Goal: Task Accomplishment & Management: Use online tool/utility

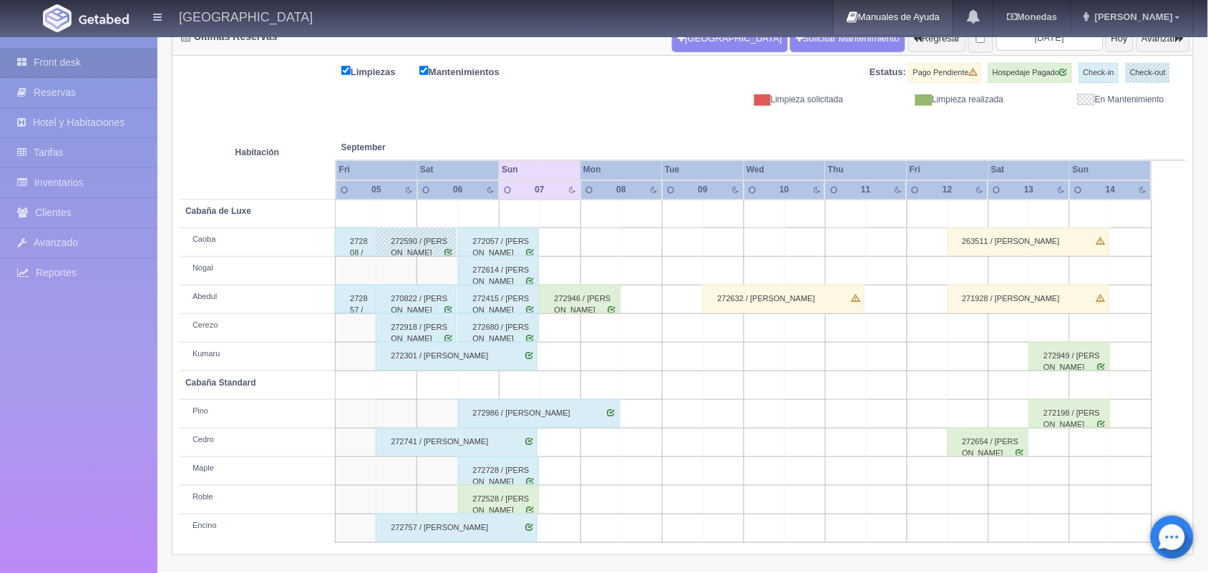
scroll to position [162, 0]
click at [599, 305] on div "272946 / Cristian Moreno" at bounding box center [580, 299] width 81 height 29
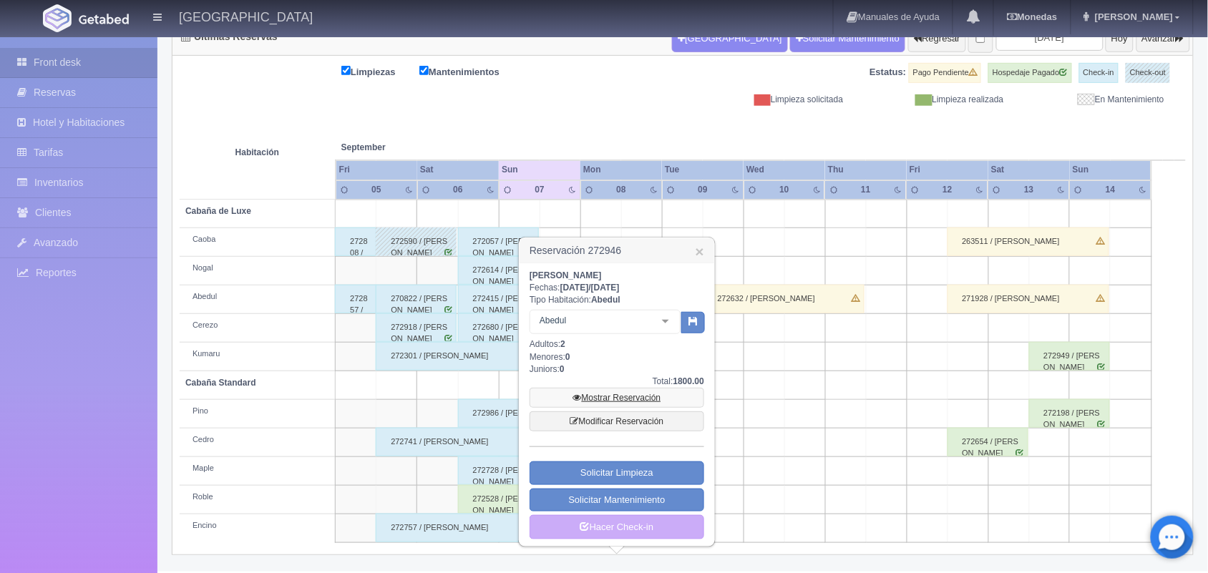
click at [613, 401] on link "Mostrar Reservación" at bounding box center [617, 398] width 175 height 20
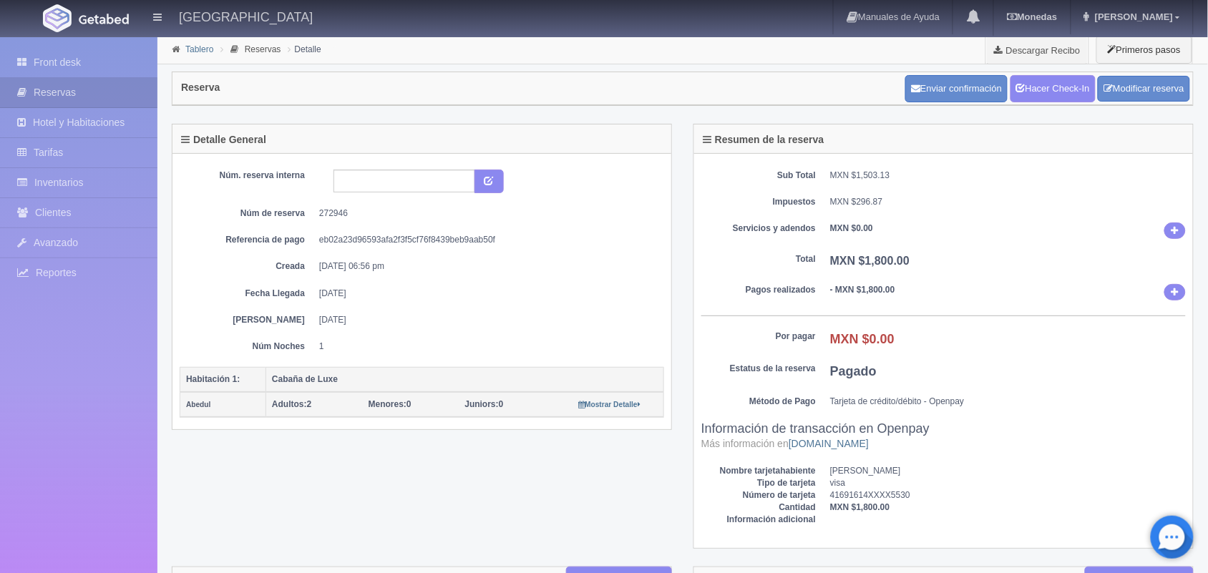
click at [193, 52] on link "Tablero" at bounding box center [199, 49] width 28 height 10
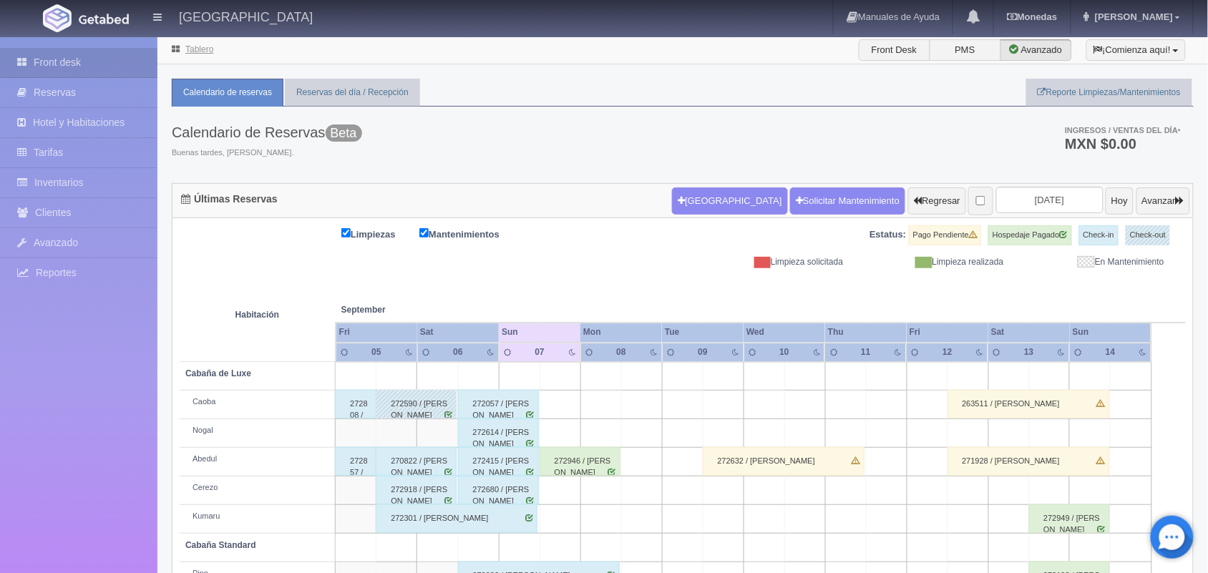
click at [193, 52] on link "Tablero" at bounding box center [199, 49] width 28 height 10
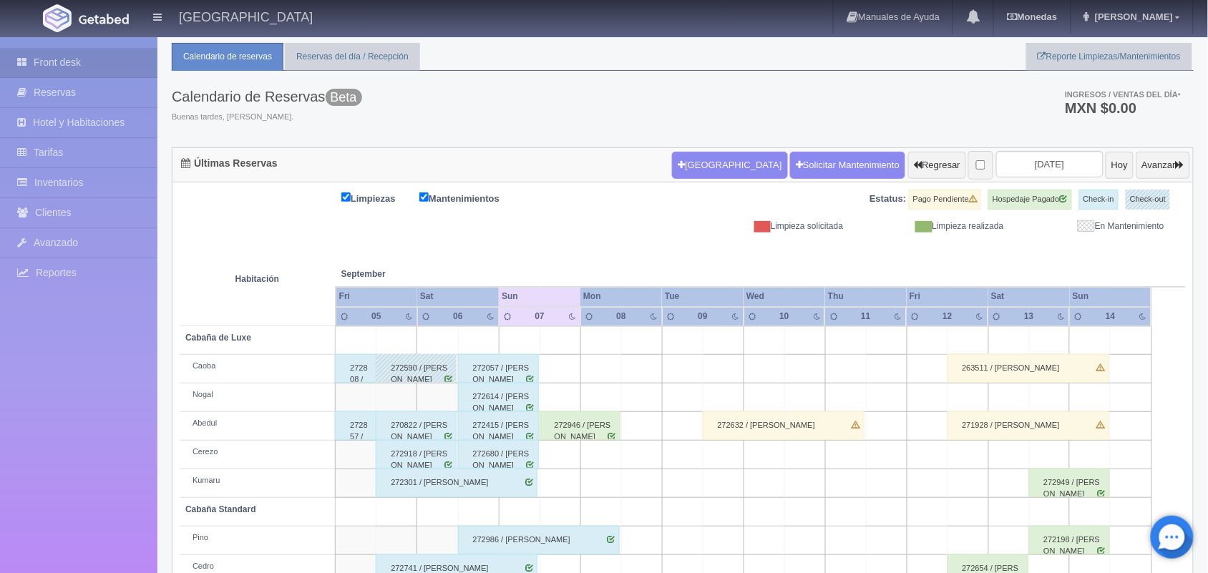
click at [414, 431] on div "270822 / Karla Noemi Granados Garcia" at bounding box center [416, 425] width 81 height 29
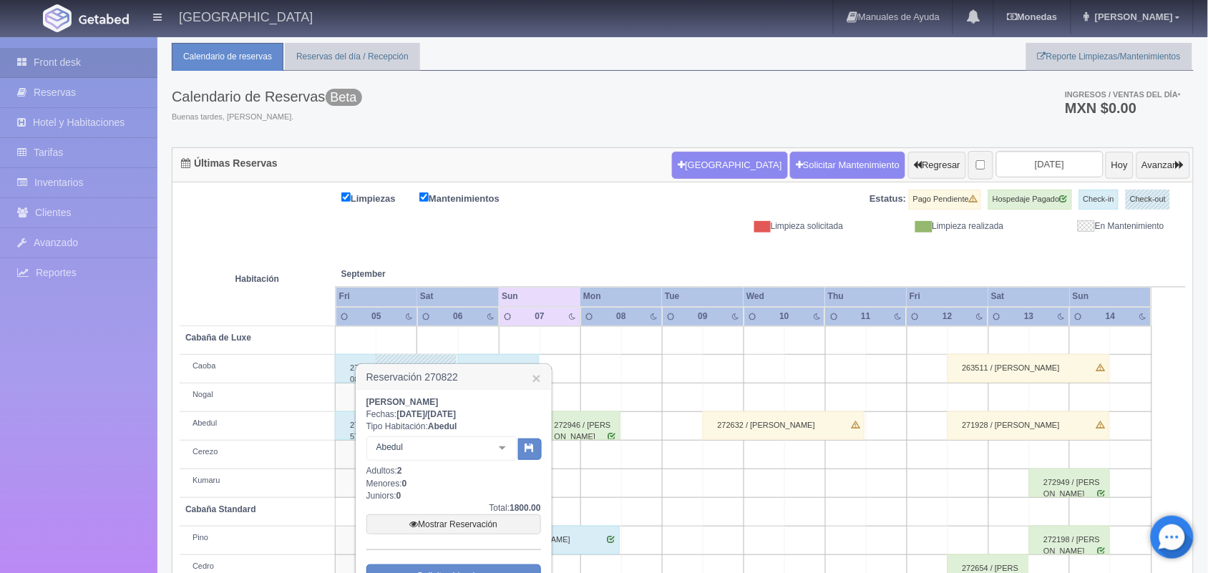
scroll to position [162, 0]
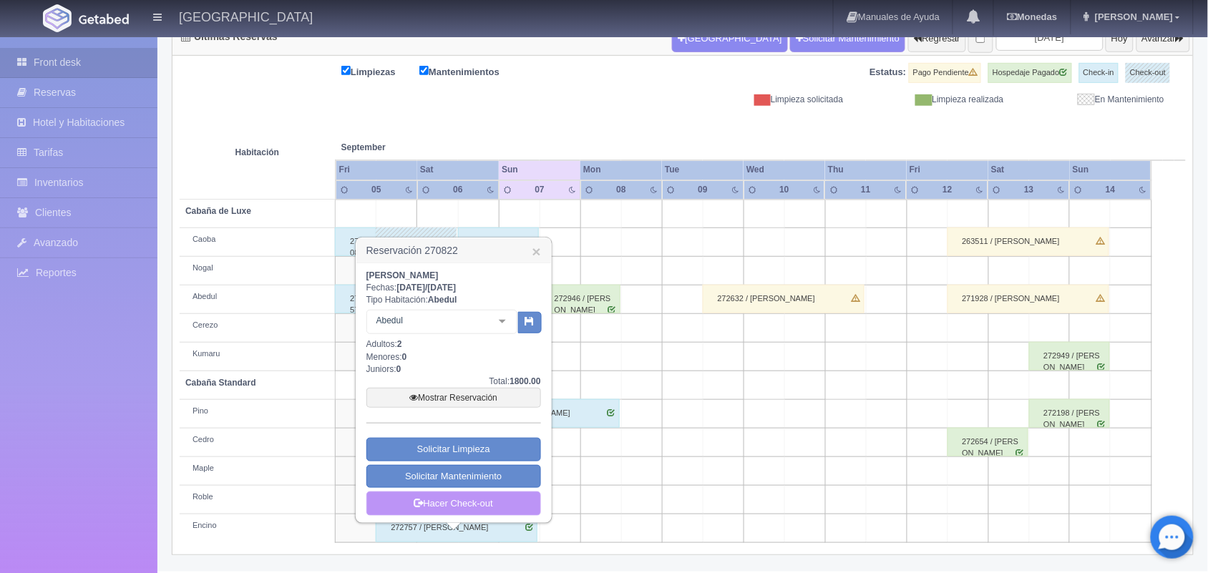
click at [498, 509] on link "Hacer Check-out" at bounding box center [453, 504] width 175 height 24
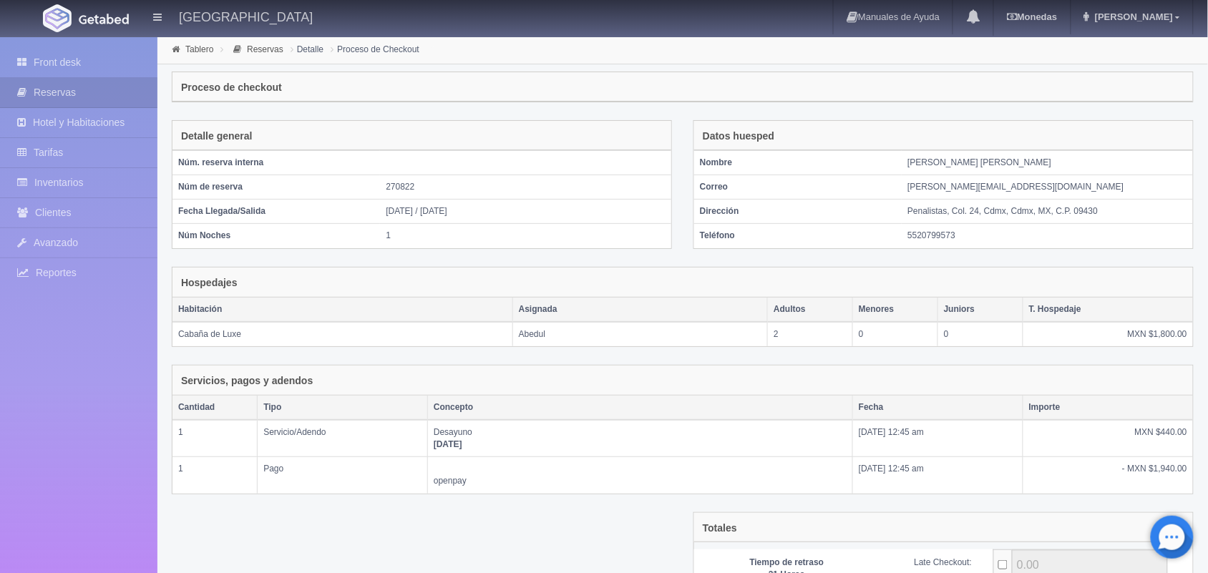
scroll to position [200, 0]
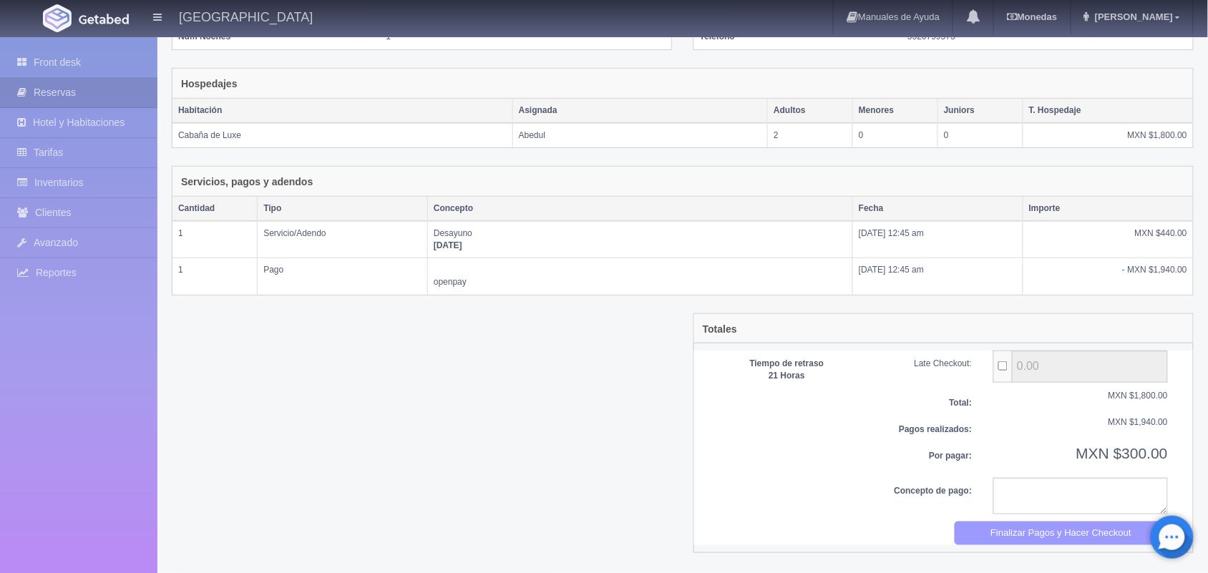
click at [1055, 533] on button "Finalizar Pagos y Hacer Checkout" at bounding box center [1062, 534] width 214 height 24
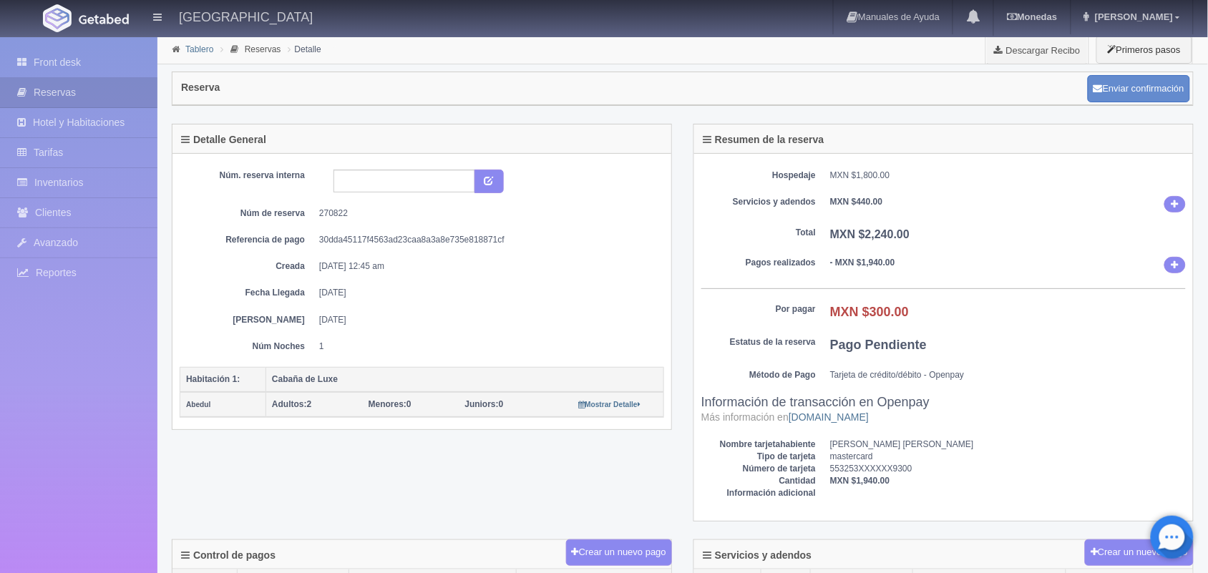
click at [205, 51] on link "Tablero" at bounding box center [199, 49] width 28 height 10
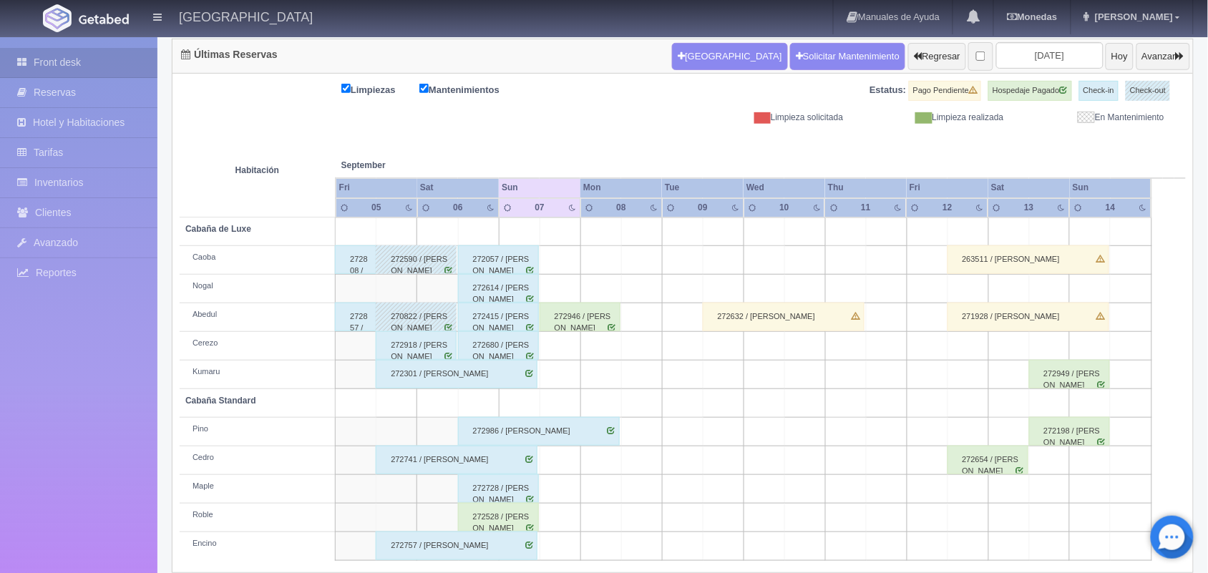
scroll to position [162, 0]
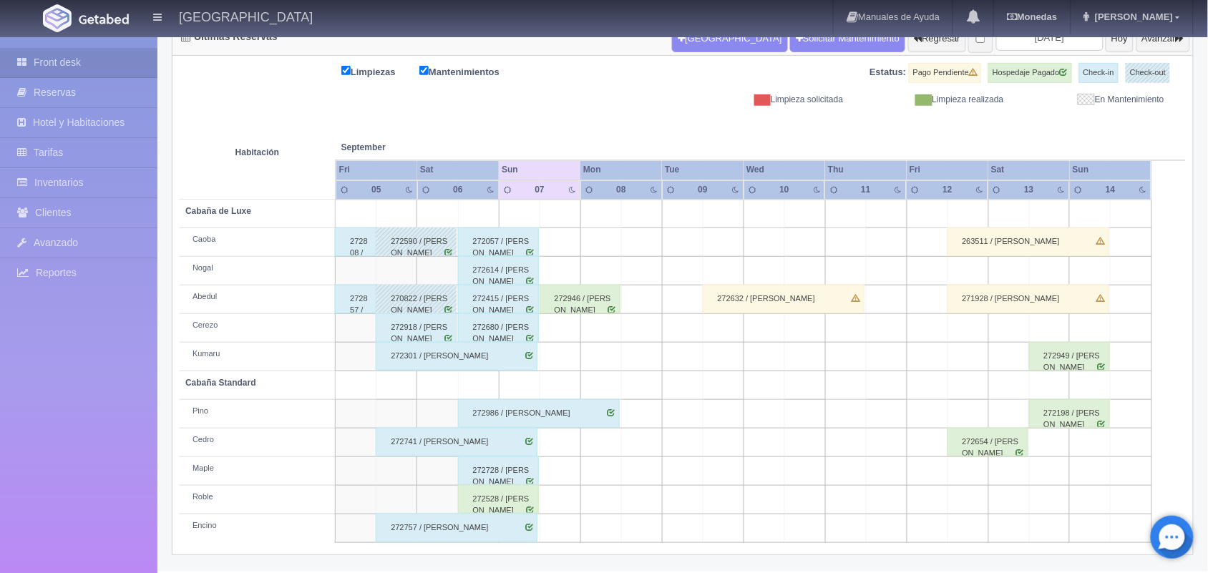
click at [417, 293] on div "270822 / [PERSON_NAME]" at bounding box center [416, 299] width 81 height 29
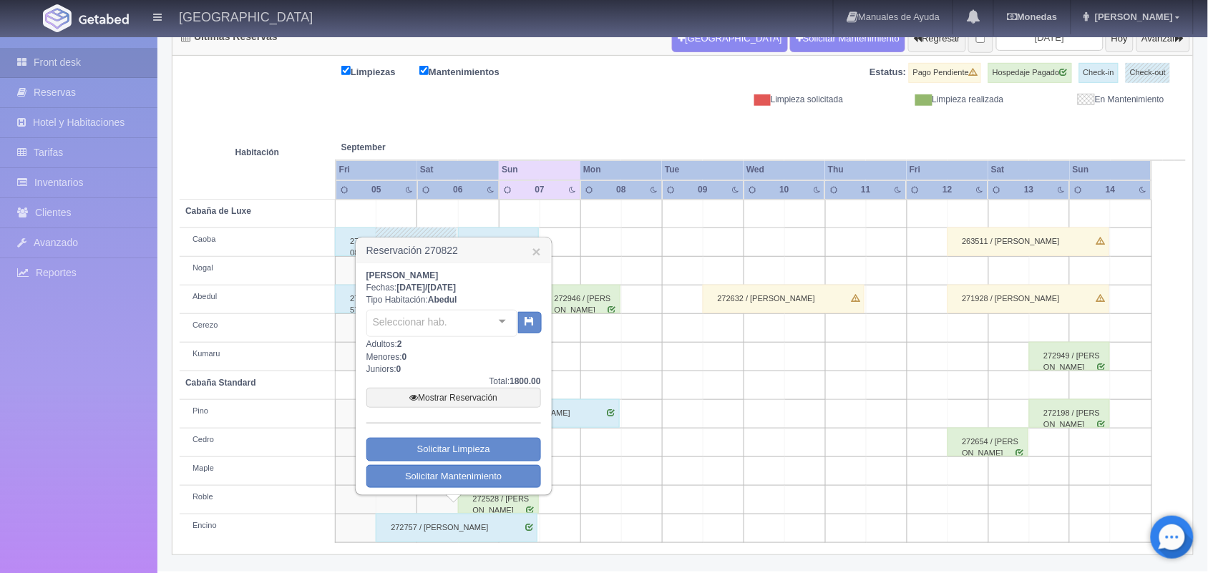
click at [417, 293] on div "Karla Noemi Granados Garcia Fechas: 2025-09-05 / 2025-09-06 Tipo Habitación: Ab…" at bounding box center [453, 379] width 175 height 218
click at [442, 397] on link "Mostrar Reservación" at bounding box center [453, 398] width 175 height 20
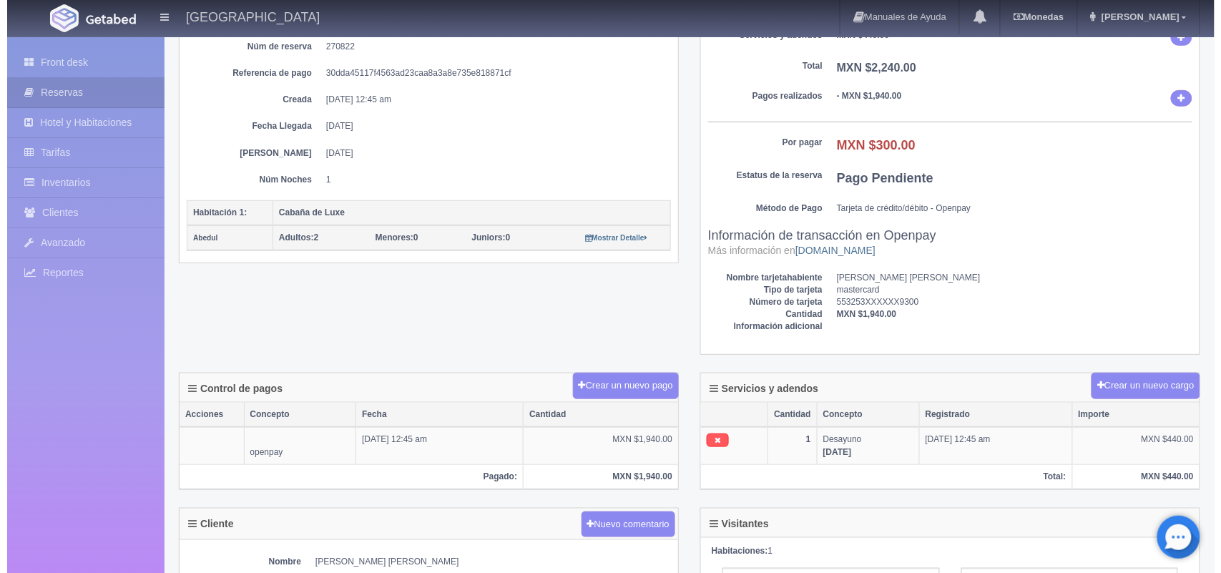
scroll to position [173, 0]
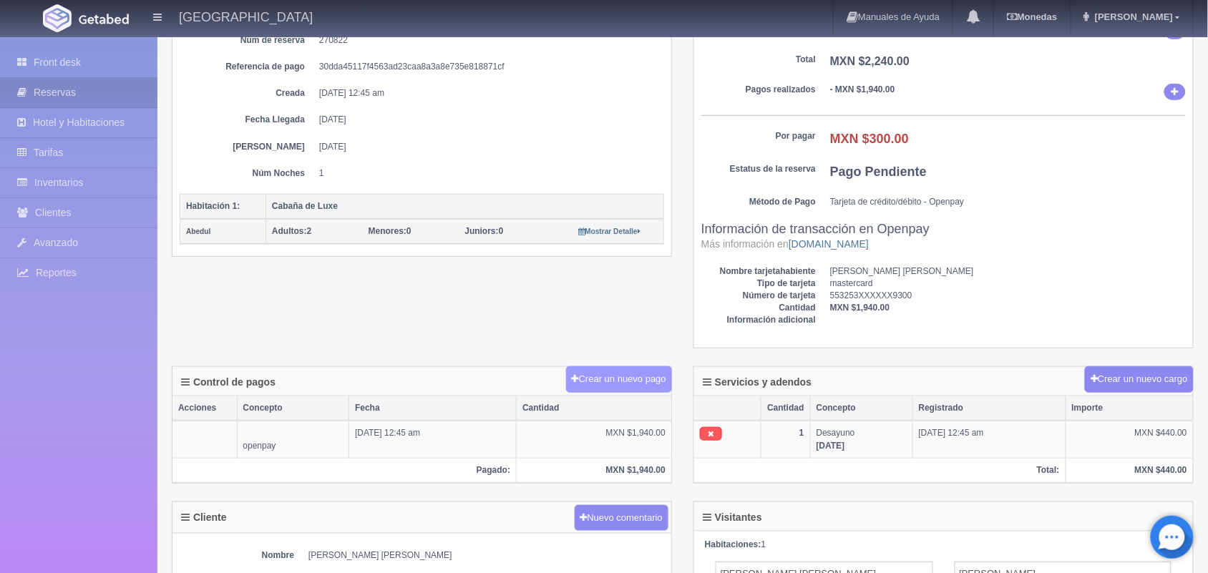
click at [630, 385] on button "Crear un nuevo pago" at bounding box center [619, 379] width 106 height 26
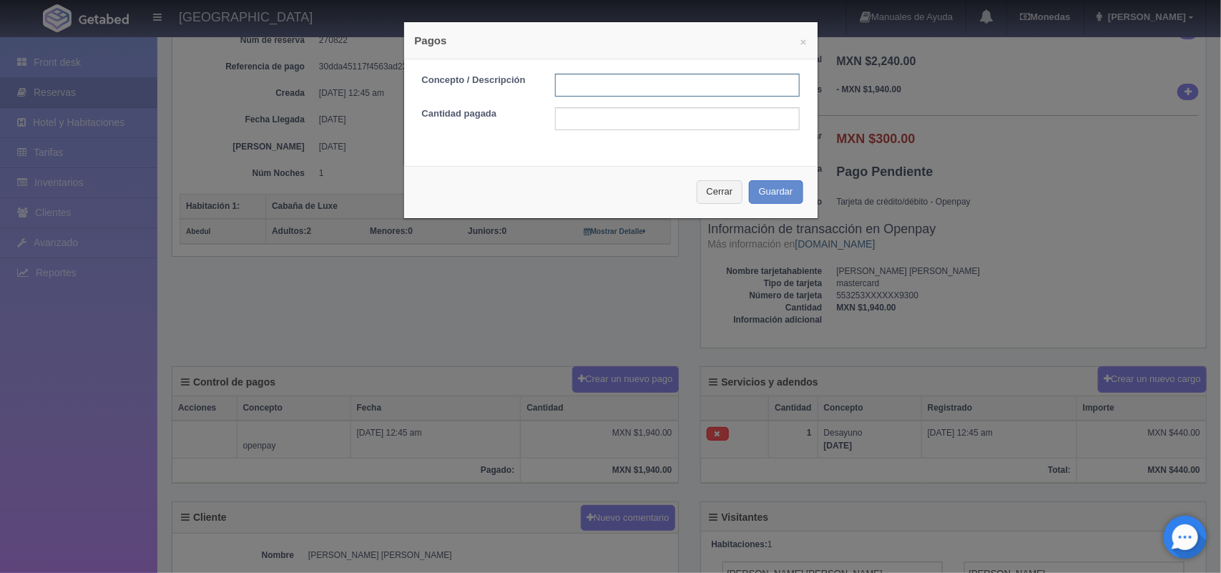
click at [618, 82] on input "text" at bounding box center [677, 85] width 245 height 23
type input "pago con tarjeta 05/09/2025"
click at [652, 112] on input "text" at bounding box center [677, 118] width 245 height 23
type input "300.00"
click at [753, 190] on button "Guardar" at bounding box center [776, 192] width 54 height 24
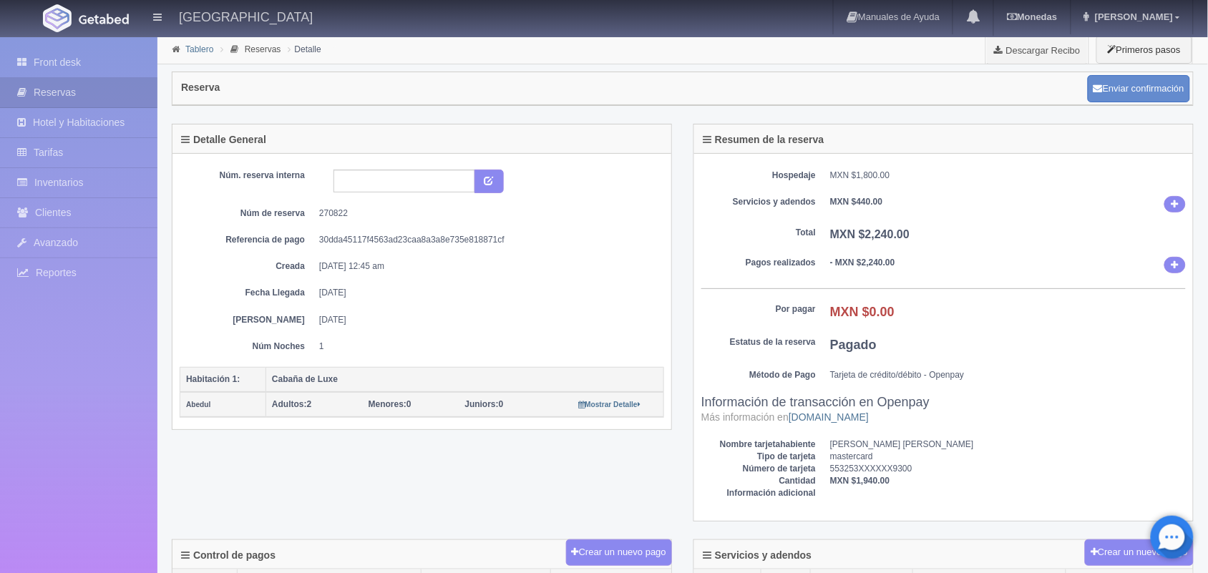
click at [197, 49] on link "Tablero" at bounding box center [199, 49] width 28 height 10
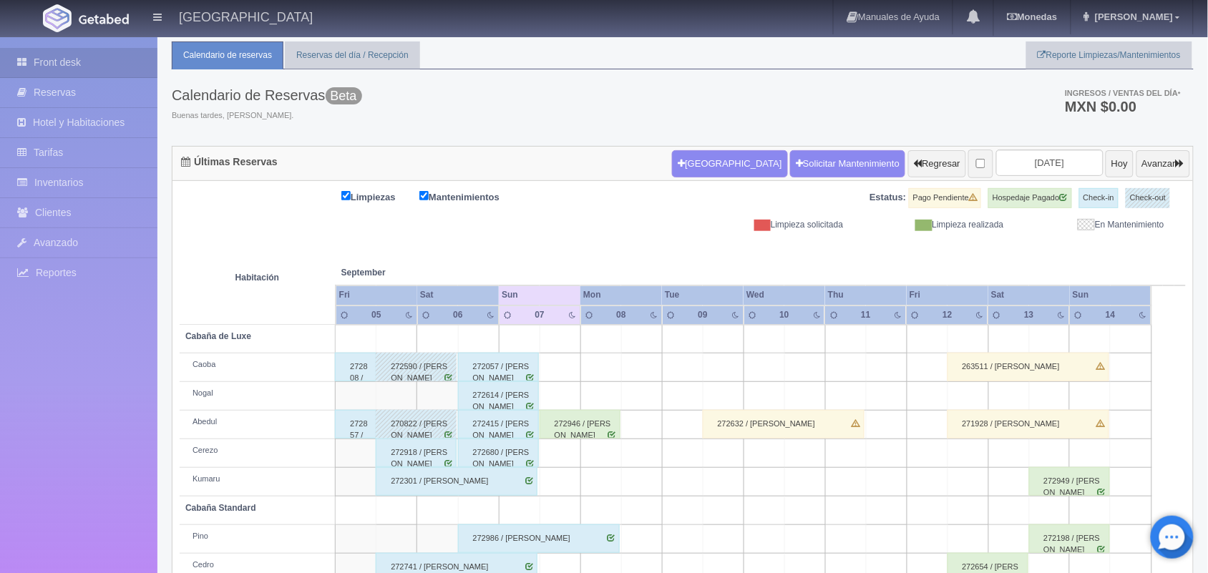
scroll to position [162, 0]
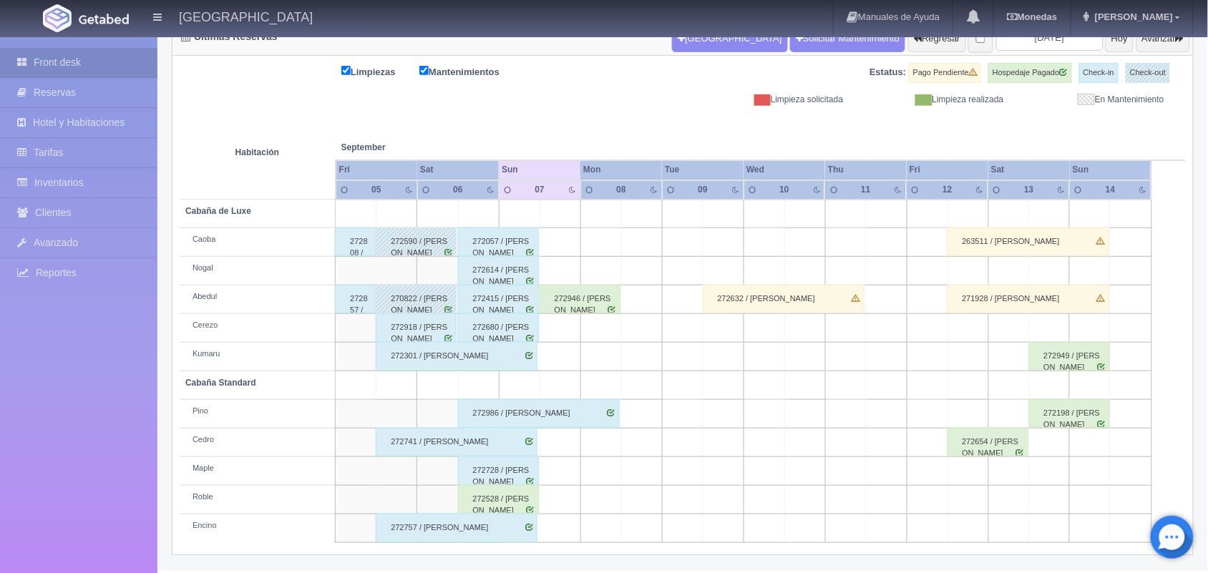
click at [414, 338] on div "272918 / Jorge Flores Flores" at bounding box center [416, 327] width 81 height 29
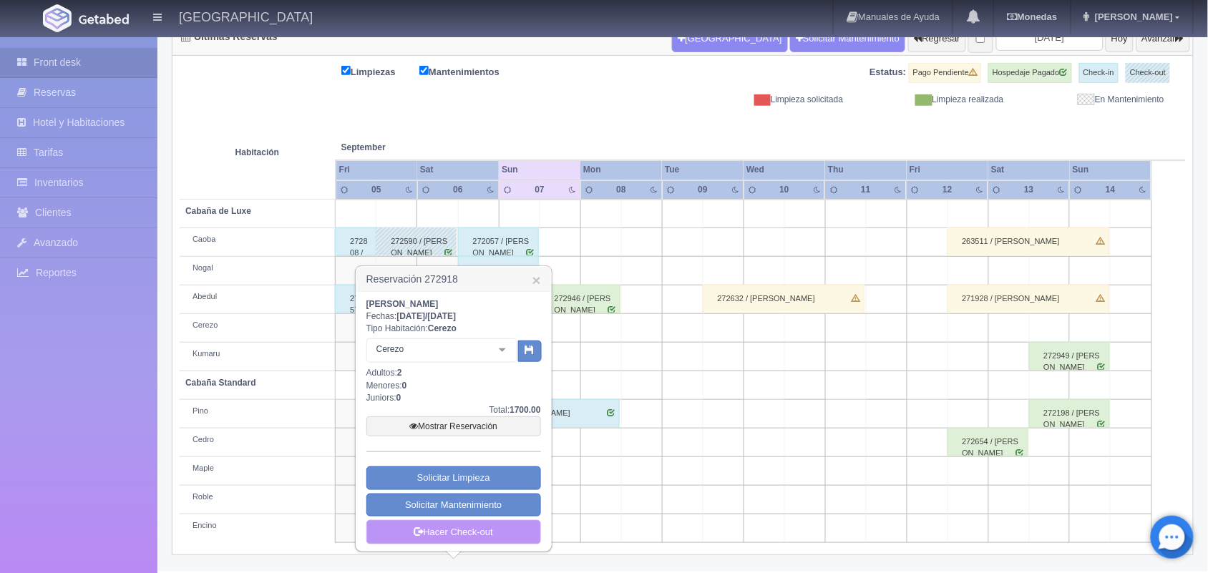
click at [449, 533] on link "Hacer Check-out" at bounding box center [453, 532] width 175 height 24
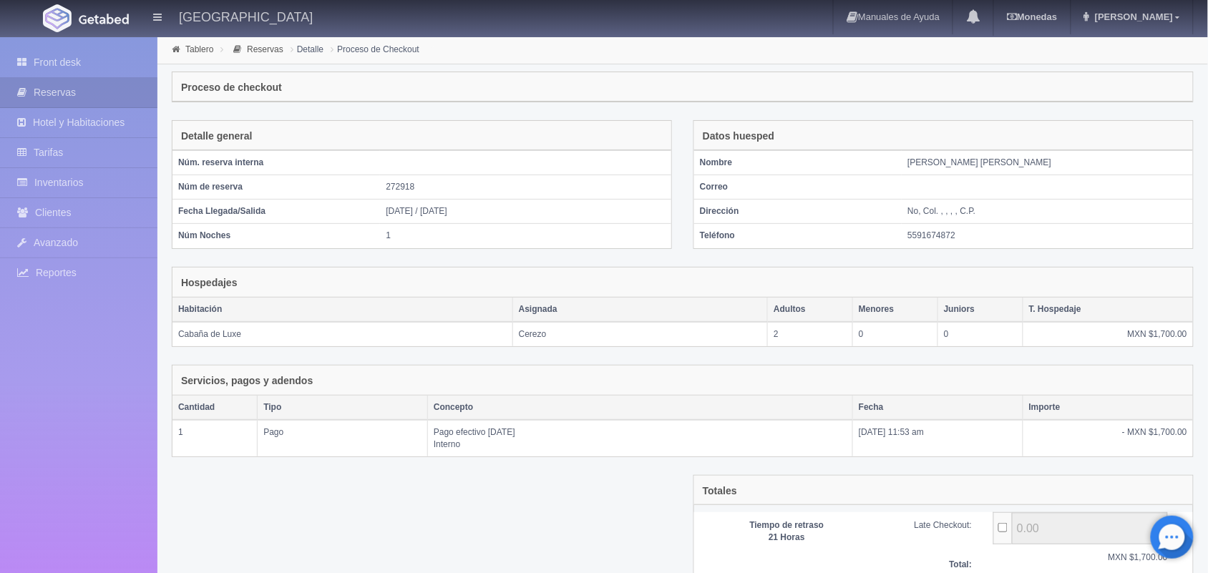
scroll to position [119, 0]
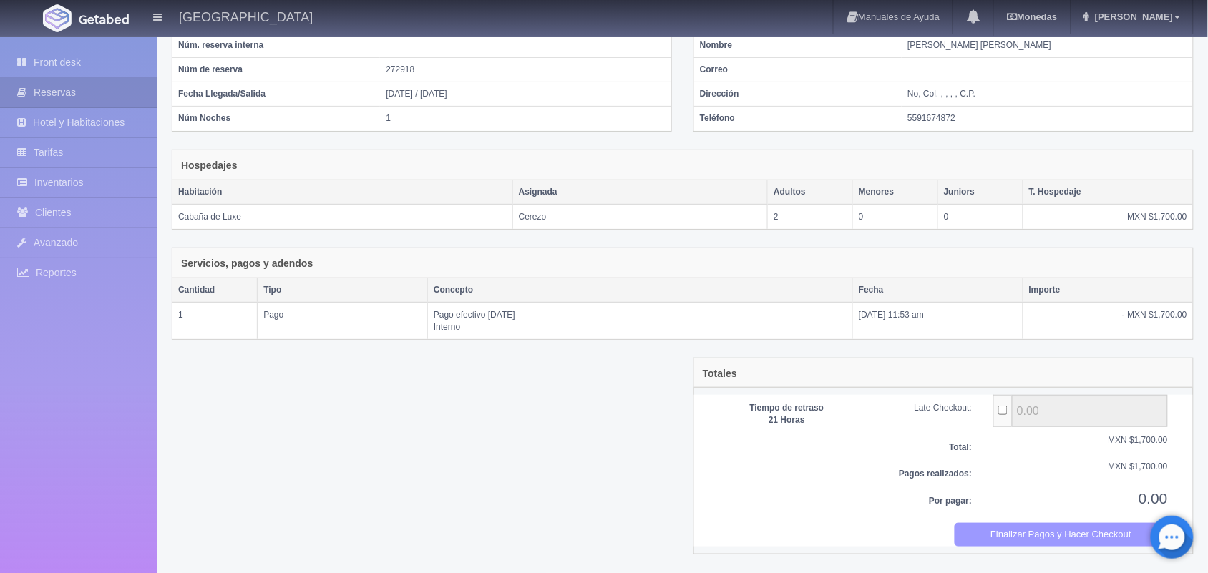
drag, startPoint x: 1022, startPoint y: 532, endPoint x: 1020, endPoint y: 524, distance: 7.3
click at [1020, 524] on button "Finalizar Pagos y Hacer Checkout" at bounding box center [1062, 535] width 214 height 24
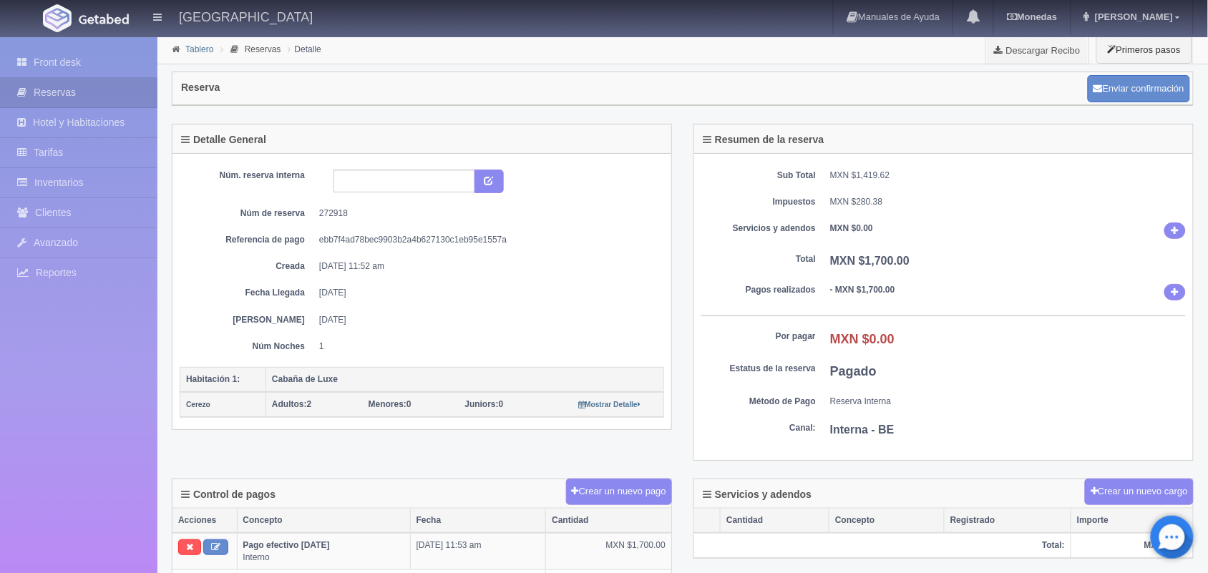
click at [198, 51] on link "Tablero" at bounding box center [199, 49] width 28 height 10
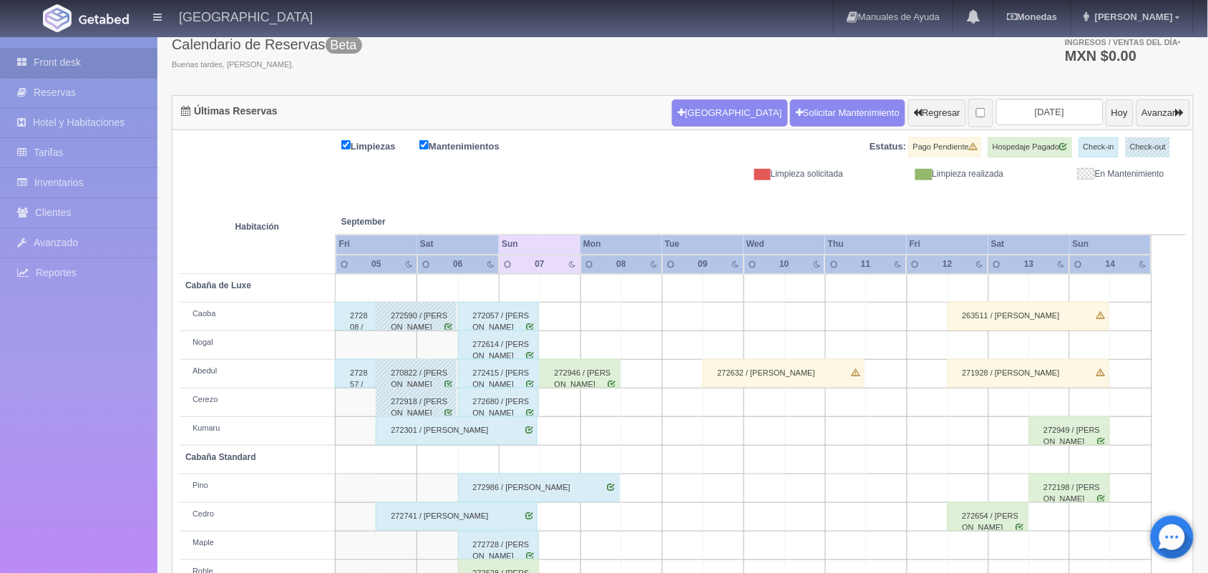
scroll to position [162, 0]
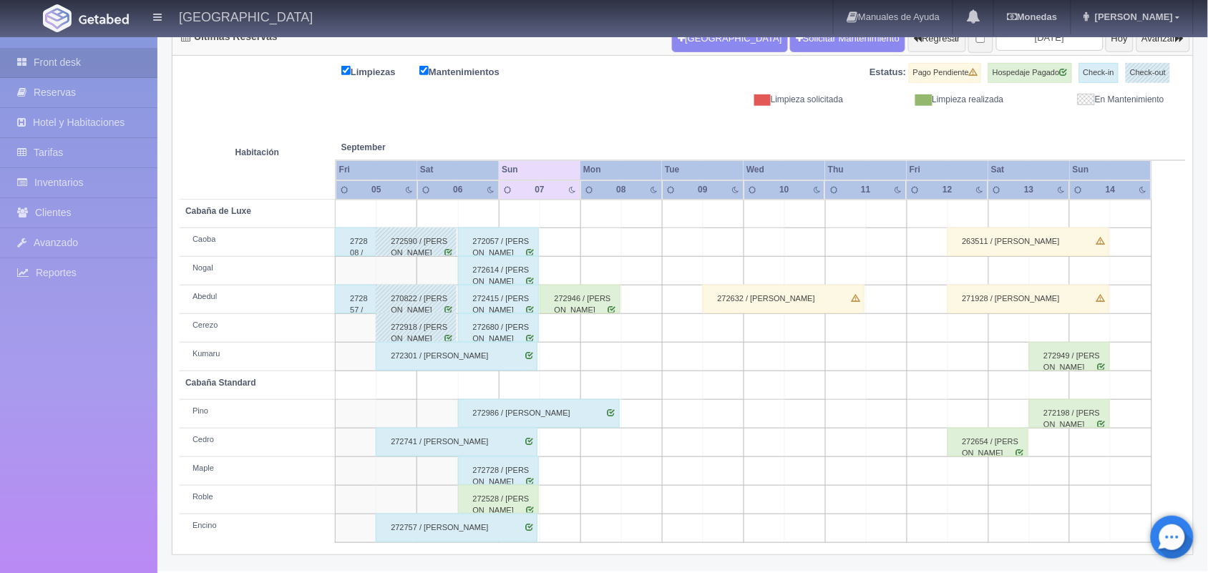
click at [495, 449] on div "272741 / Lorena Judith Arellanes Quiterio" at bounding box center [457, 442] width 162 height 29
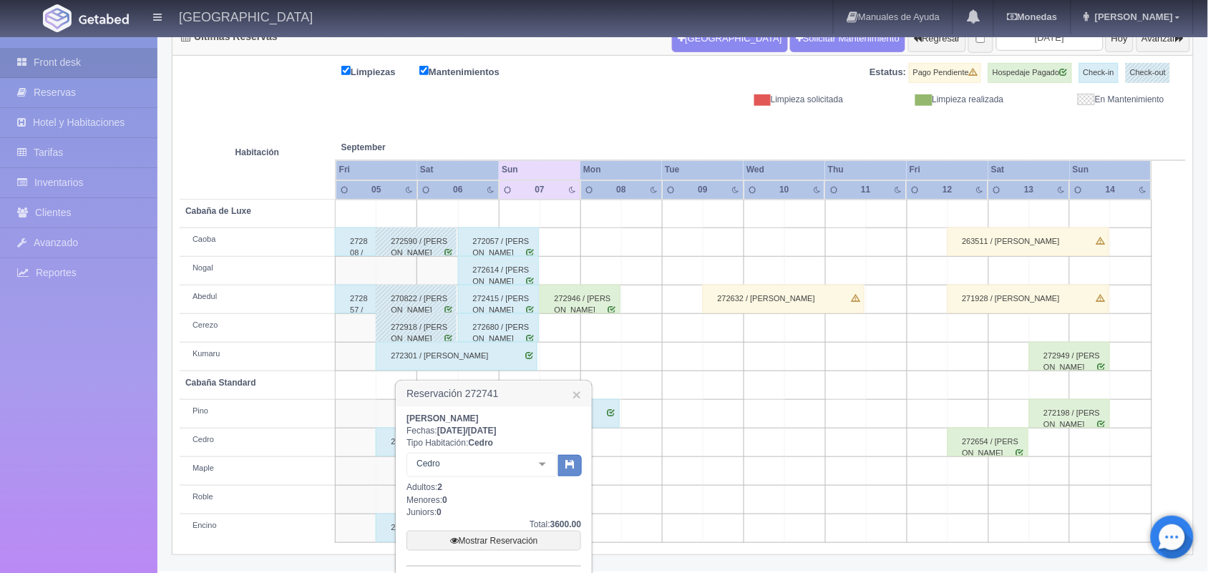
scroll to position [265, 0]
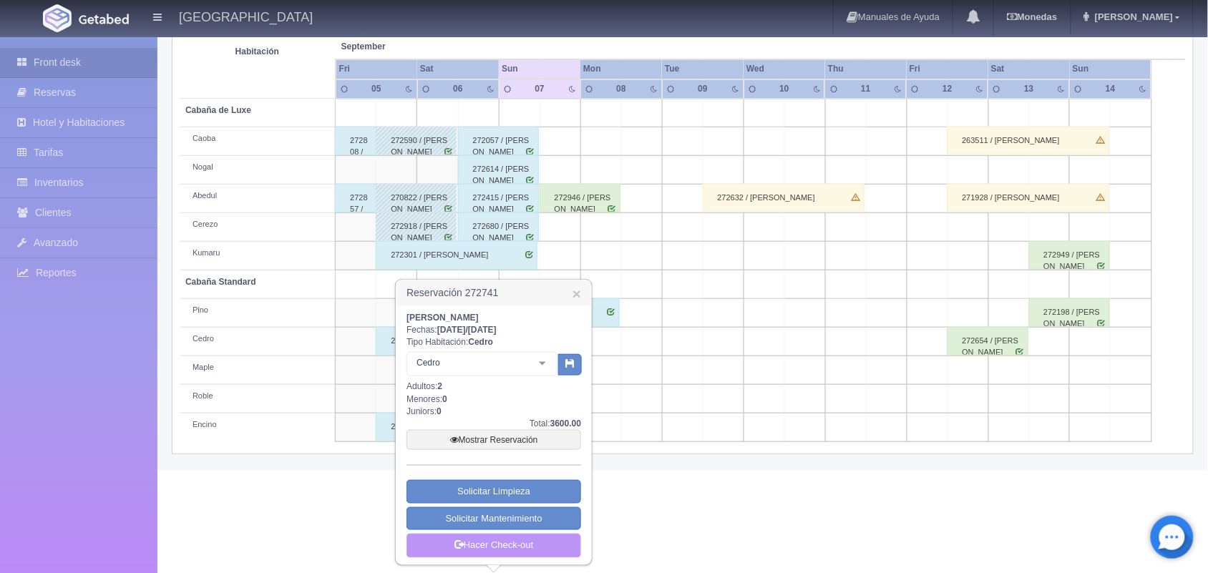
click at [539, 545] on link "Hacer Check-out" at bounding box center [493, 546] width 175 height 24
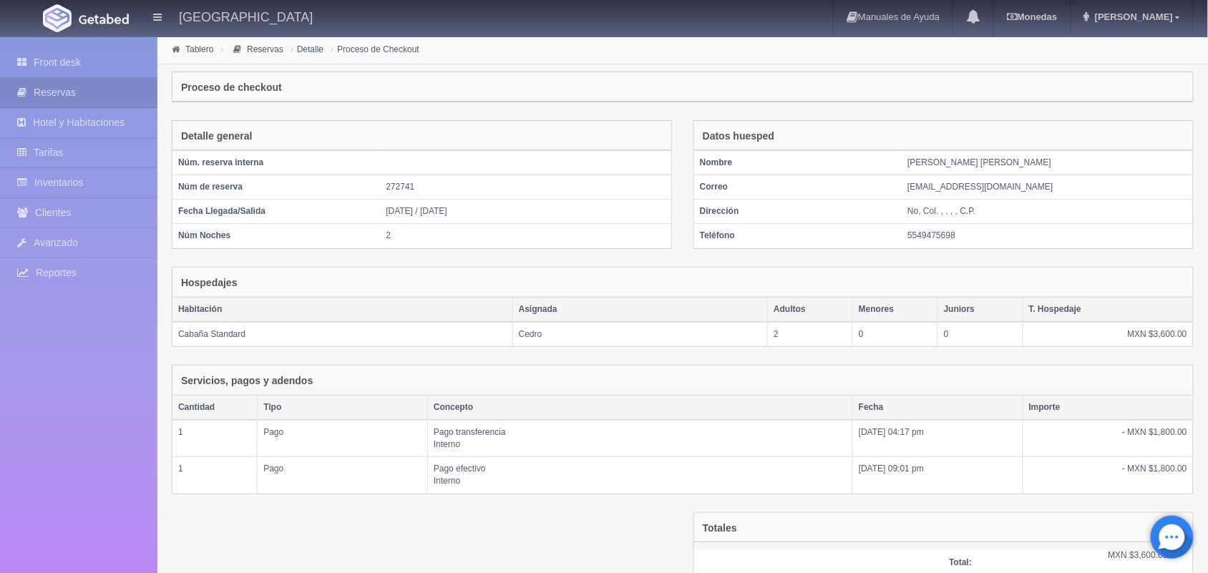
scroll to position [117, 0]
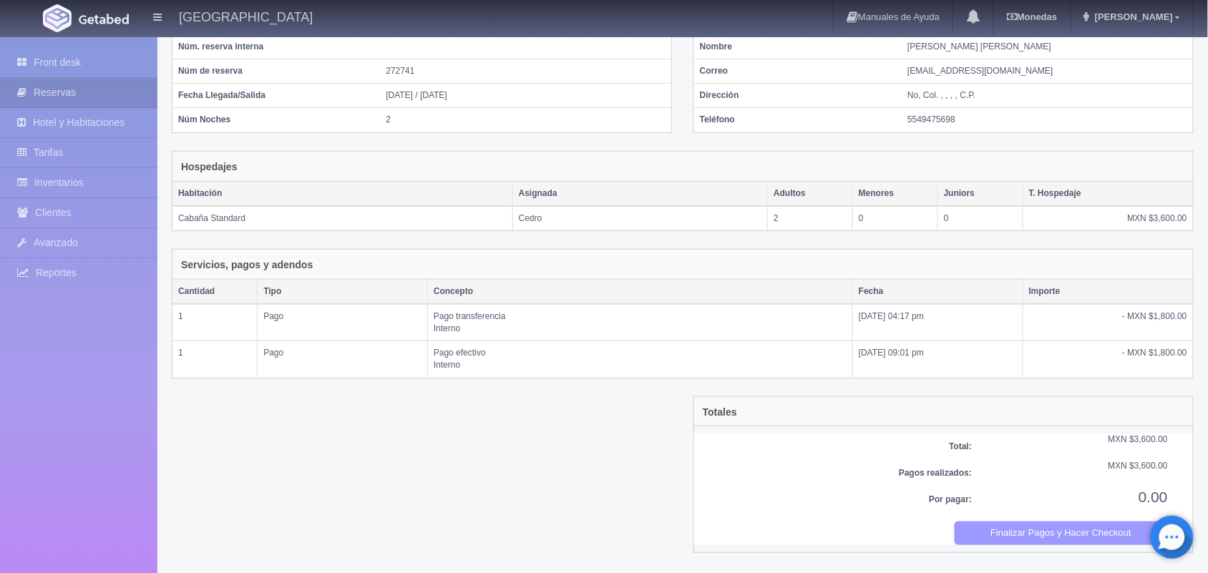
click at [1035, 538] on button "Finalizar Pagos y Hacer Checkout" at bounding box center [1062, 534] width 214 height 24
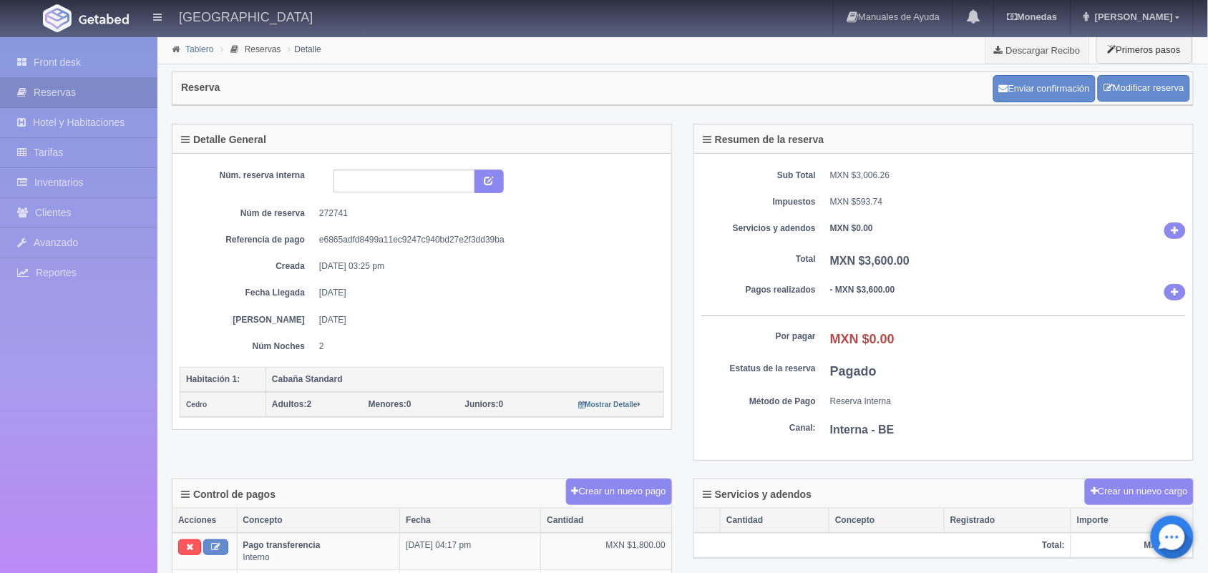
click at [195, 50] on link "Tablero" at bounding box center [199, 49] width 28 height 10
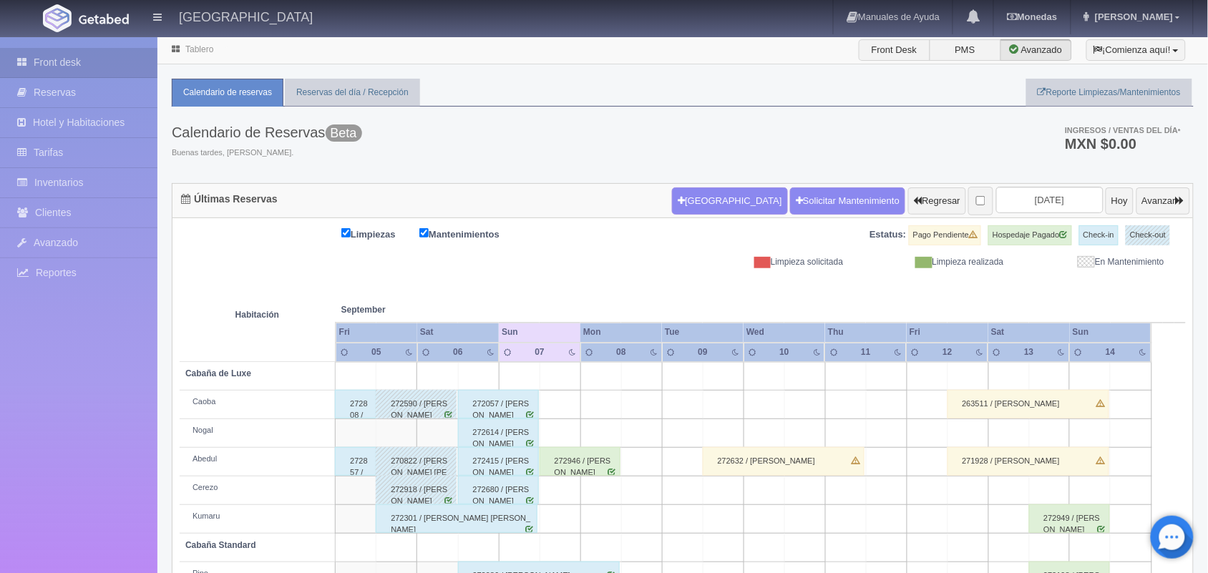
scroll to position [162, 0]
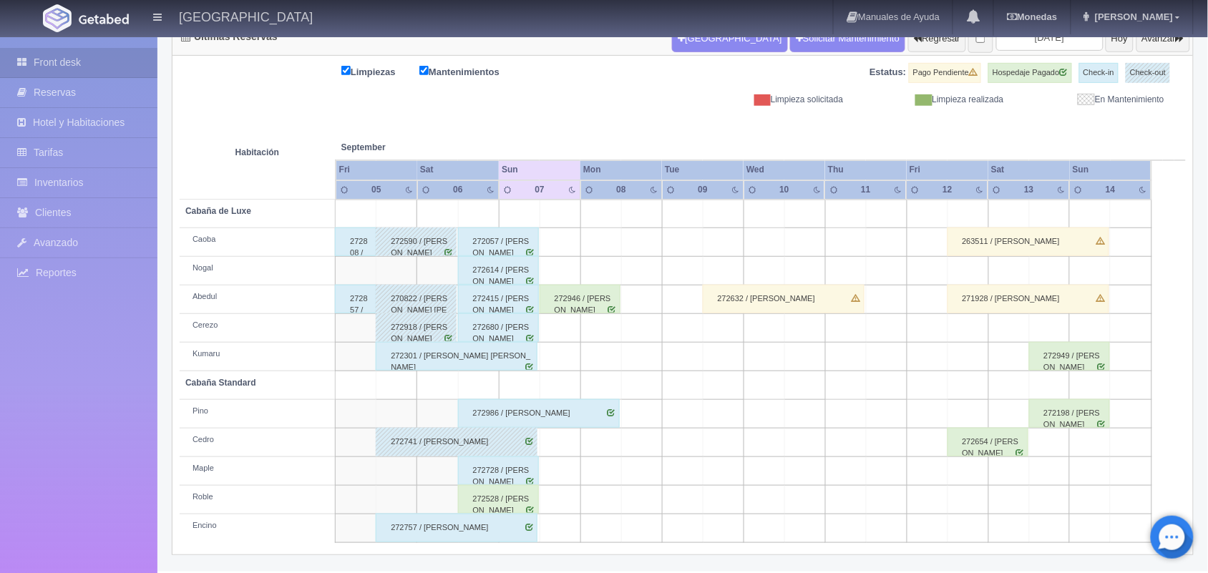
click at [367, 250] on div "272808 / [DEMOGRAPHIC_DATA][PERSON_NAME]" at bounding box center [356, 242] width 42 height 29
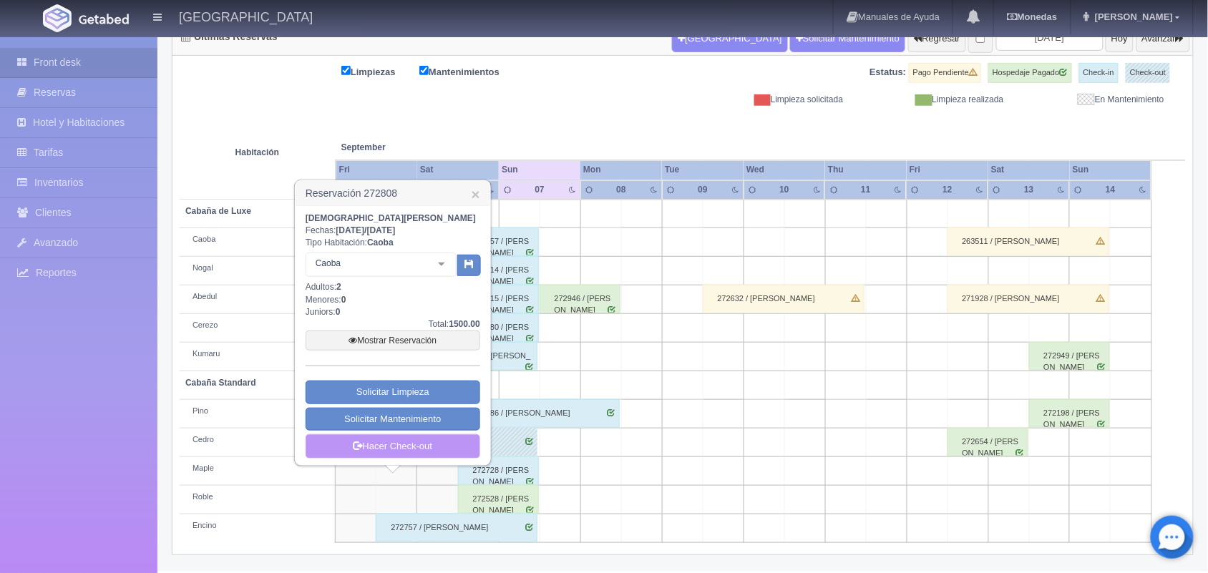
click at [388, 454] on link "Hacer Check-out" at bounding box center [393, 446] width 175 height 24
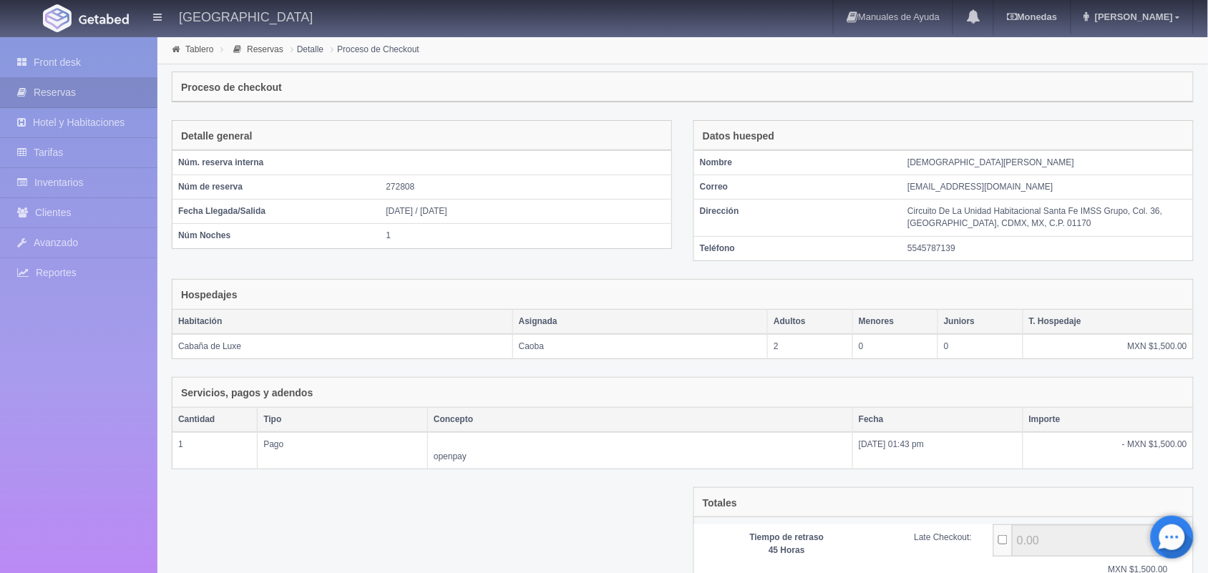
scroll to position [131, 0]
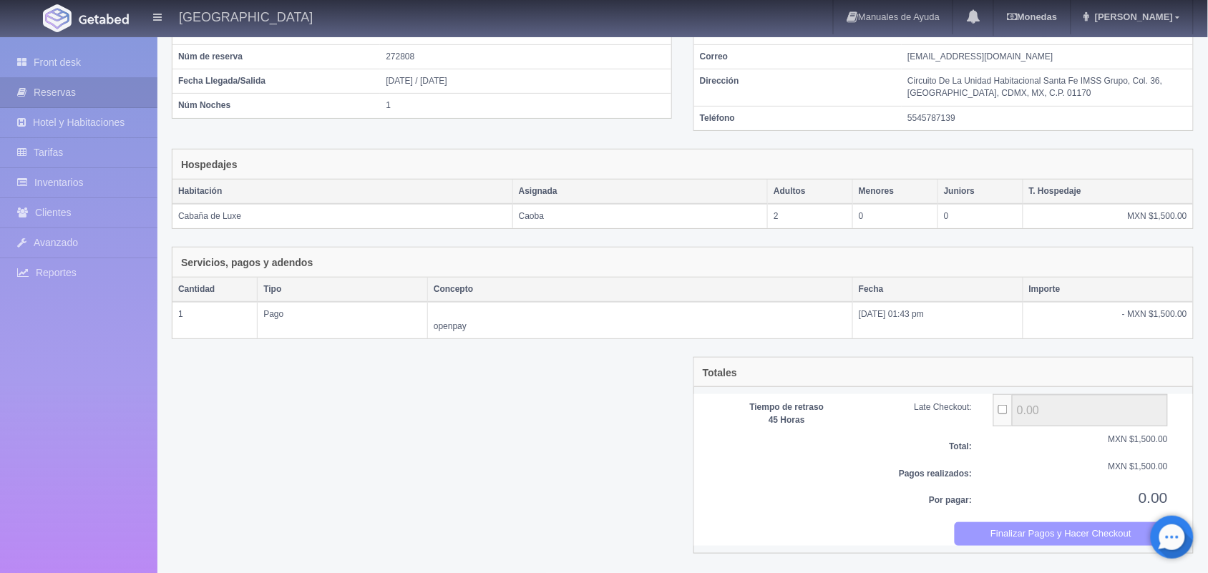
click at [1018, 539] on button "Finalizar Pagos y Hacer Checkout" at bounding box center [1062, 534] width 214 height 24
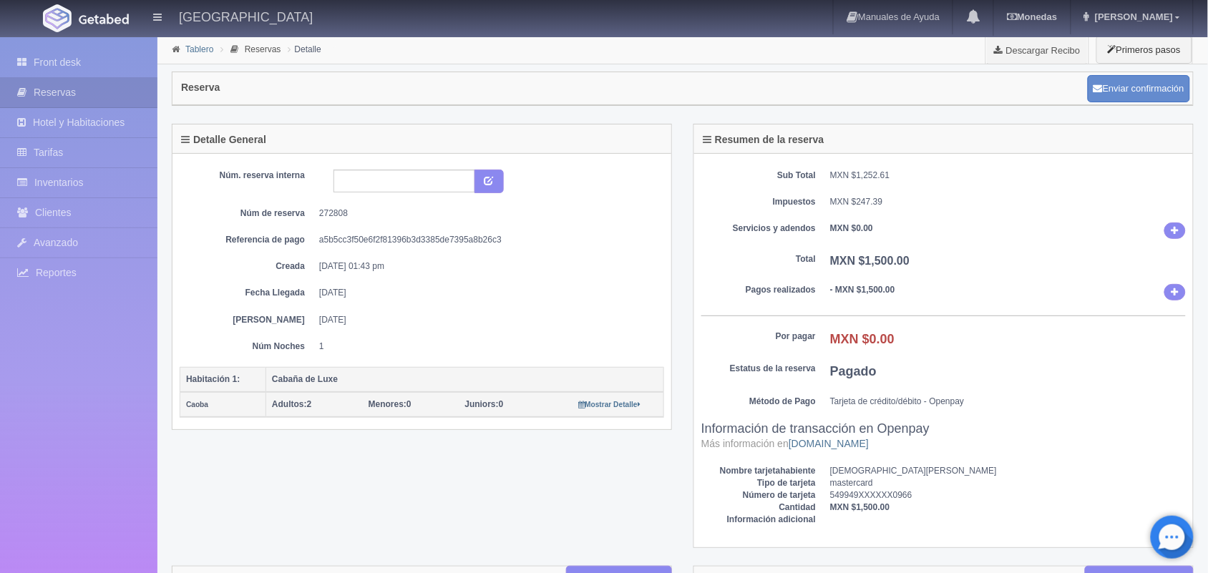
click at [199, 47] on link "Tablero" at bounding box center [199, 49] width 28 height 10
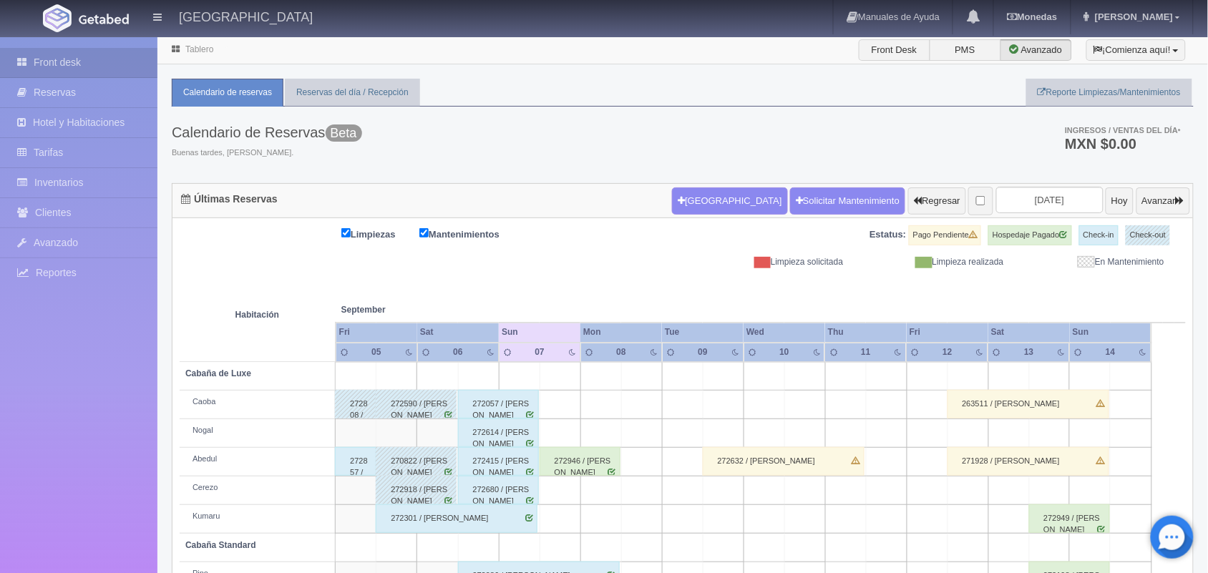
click at [355, 467] on div "272857 / [PERSON_NAME]" at bounding box center [356, 461] width 42 height 29
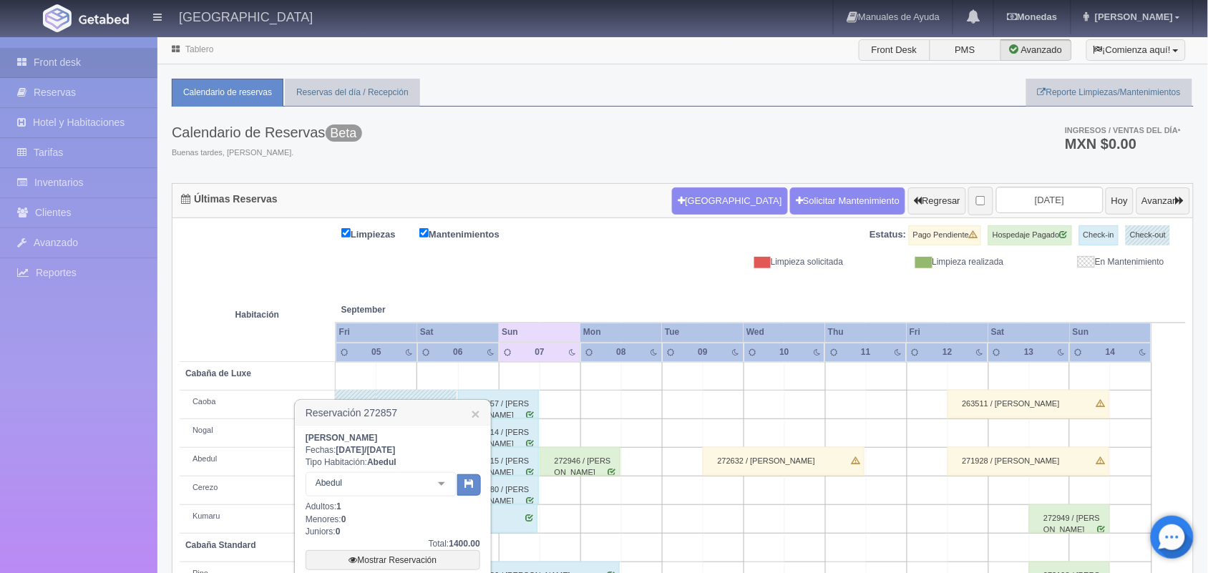
scroll to position [162, 0]
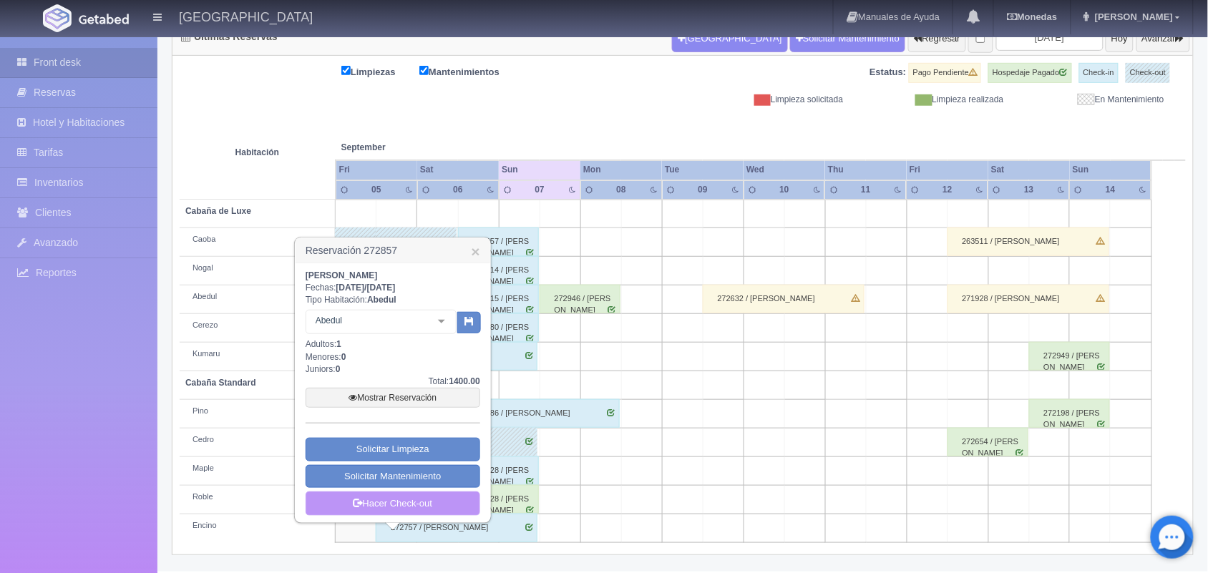
click at [377, 499] on link "Hacer Check-out" at bounding box center [393, 504] width 175 height 24
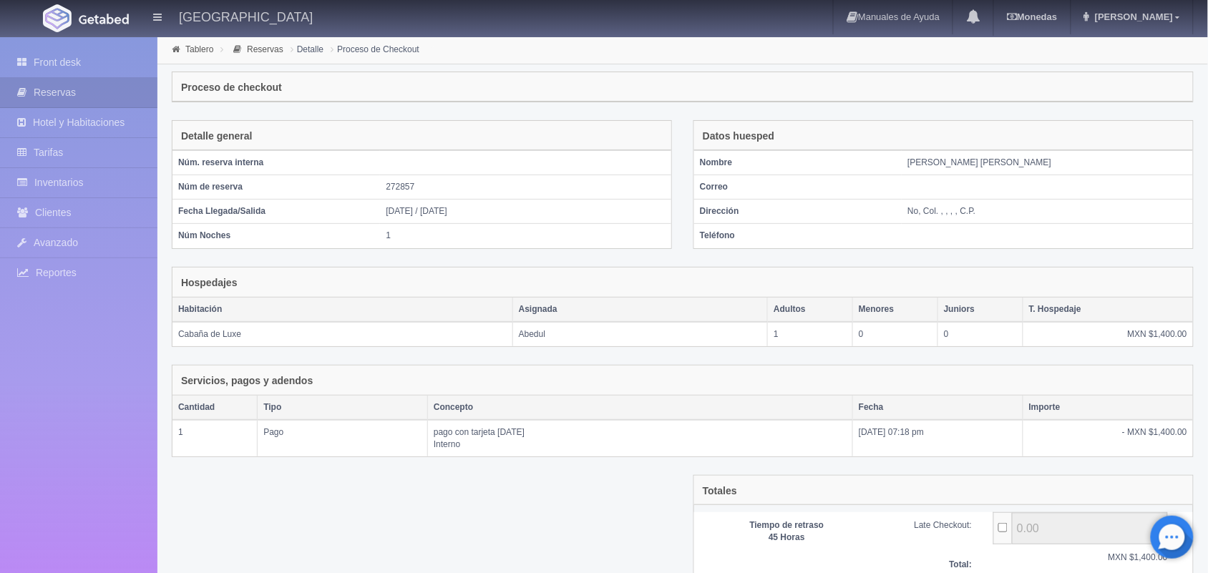
scroll to position [119, 0]
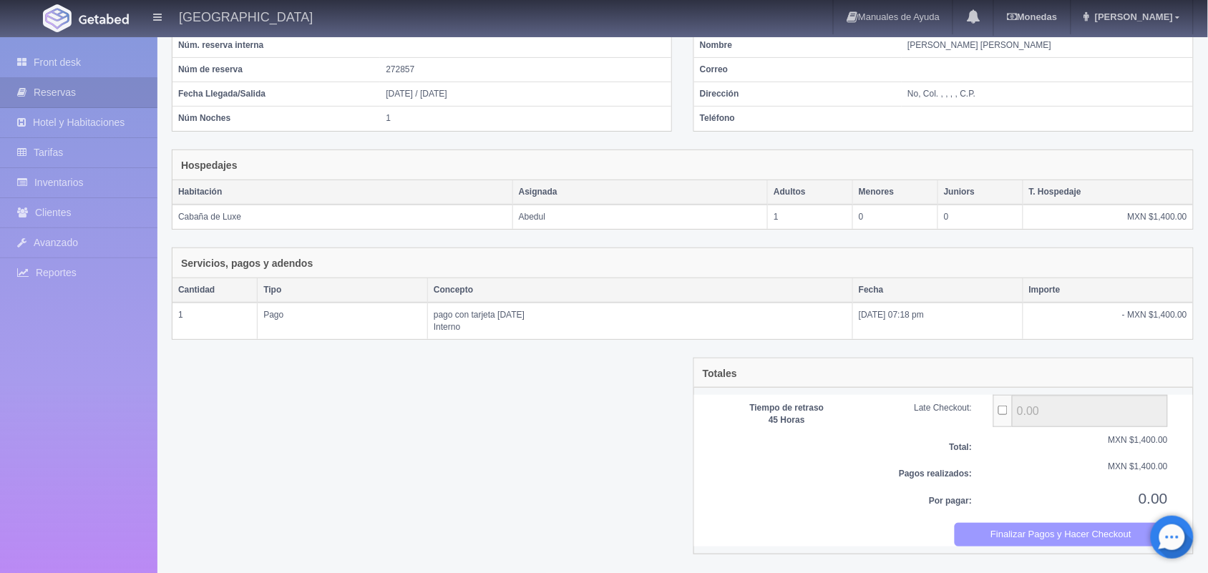
click at [1045, 531] on button "Finalizar Pagos y Hacer Checkout" at bounding box center [1062, 535] width 214 height 24
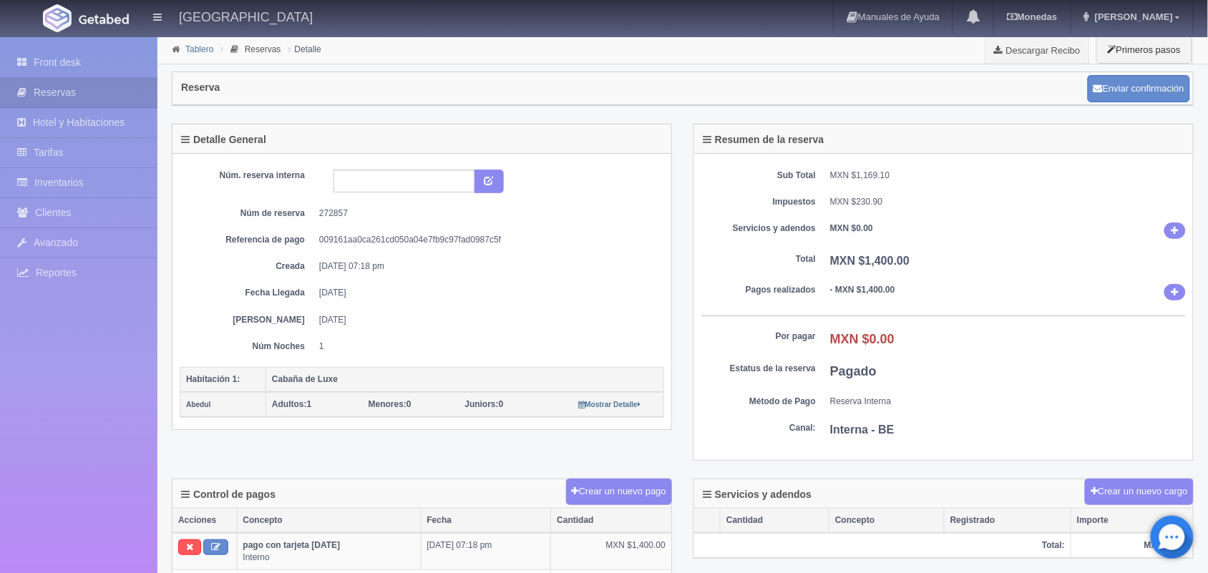
click at [195, 52] on link "Tablero" at bounding box center [199, 49] width 28 height 10
